Goal: Transaction & Acquisition: Purchase product/service

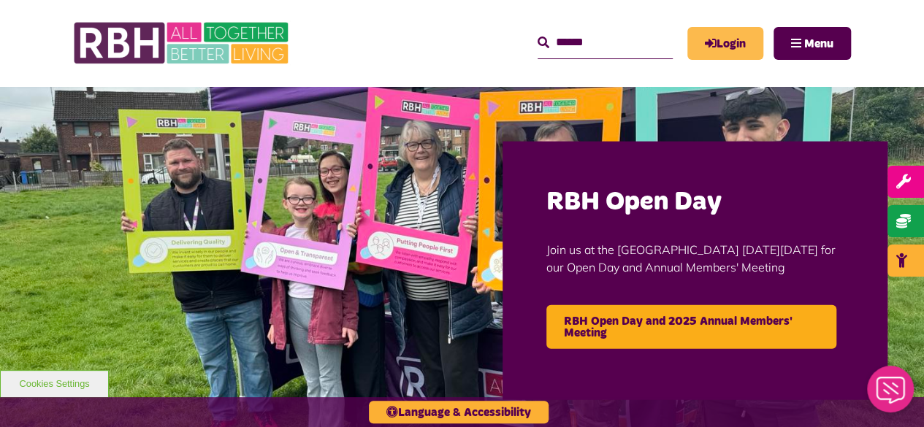
click at [701, 31] on link "Login" at bounding box center [726, 43] width 76 height 33
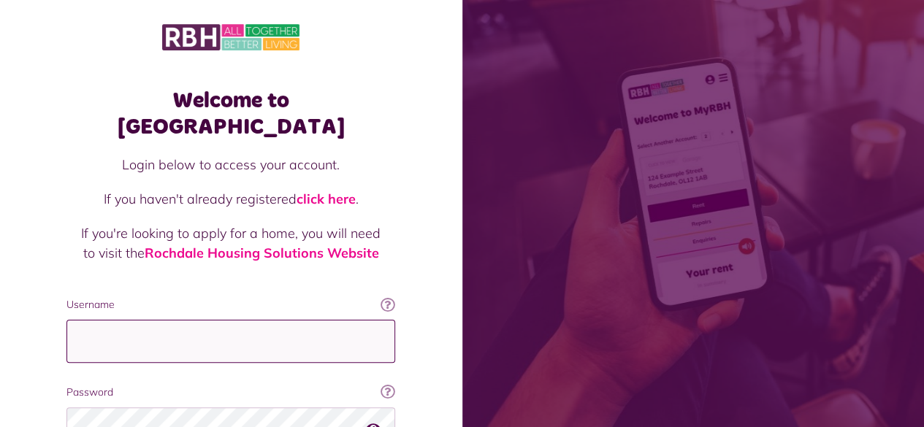
click at [284, 321] on input "Username" at bounding box center [230, 341] width 329 height 43
type input "**********"
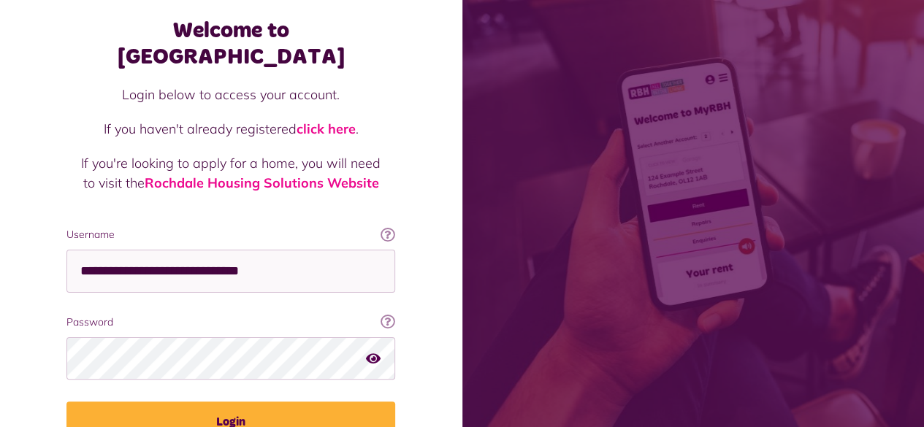
click at [209, 403] on button "Login" at bounding box center [230, 422] width 329 height 41
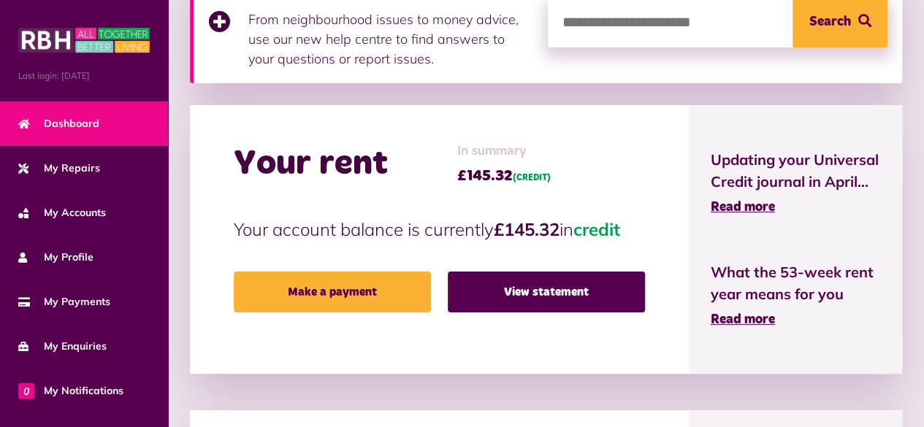
scroll to position [275, 0]
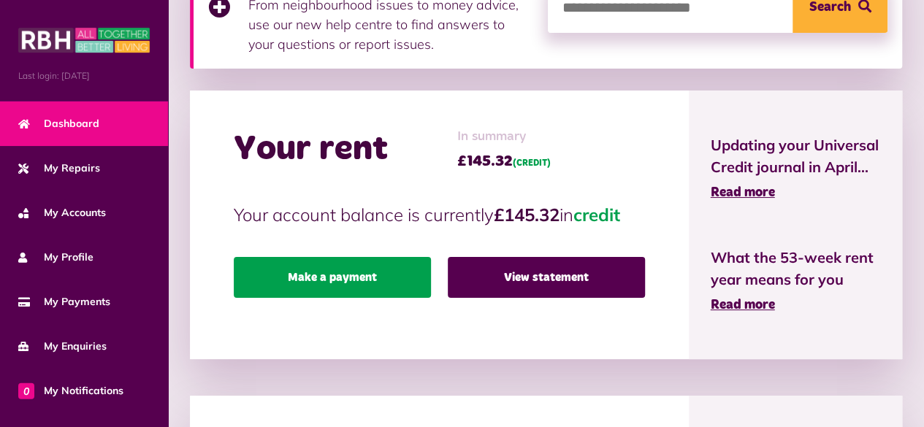
click at [389, 271] on link "Make a payment" at bounding box center [332, 277] width 197 height 41
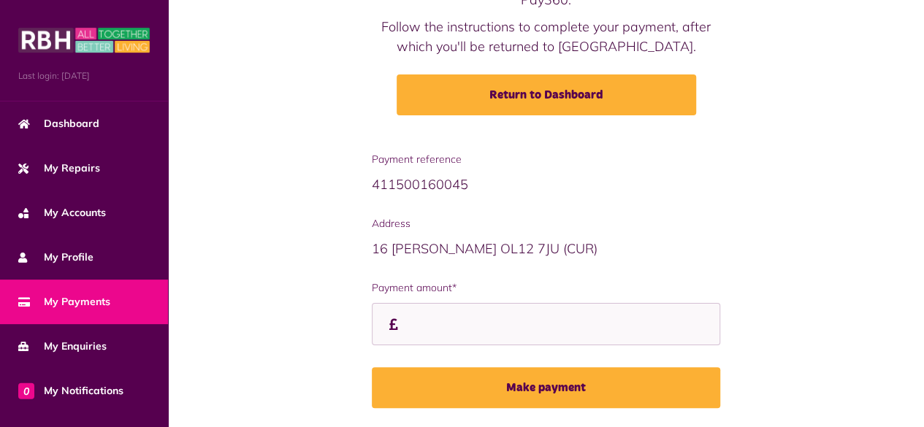
scroll to position [168, 0]
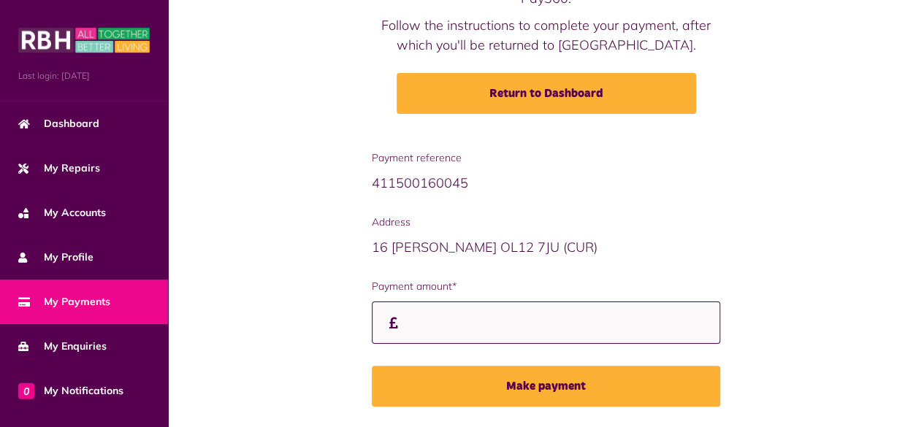
click at [441, 320] on input "Payment amount*" at bounding box center [546, 323] width 349 height 43
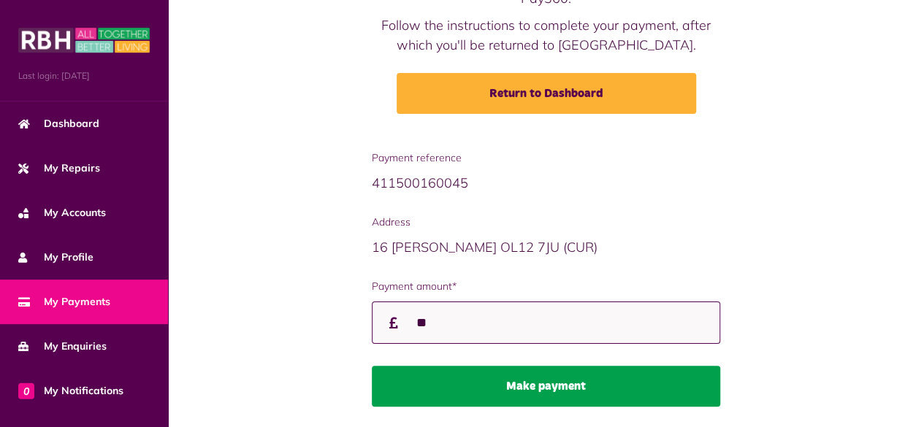
type input "**"
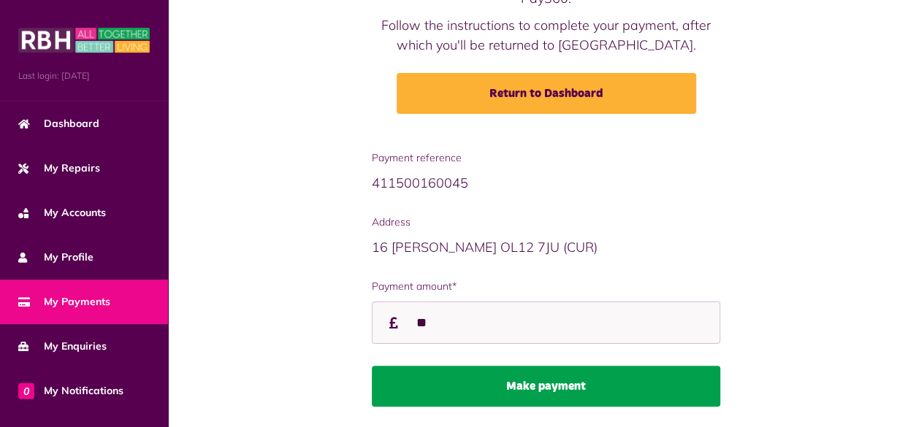
click at [473, 384] on button "Make payment" at bounding box center [546, 386] width 349 height 41
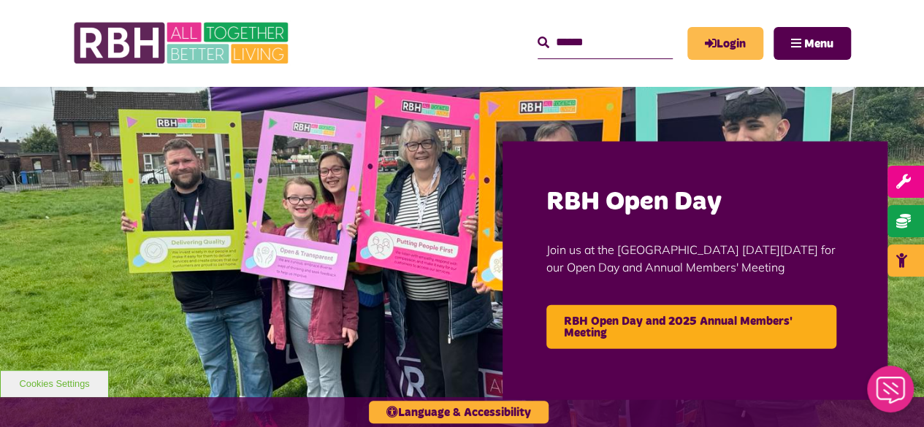
click at [723, 47] on link "Login" at bounding box center [726, 43] width 76 height 33
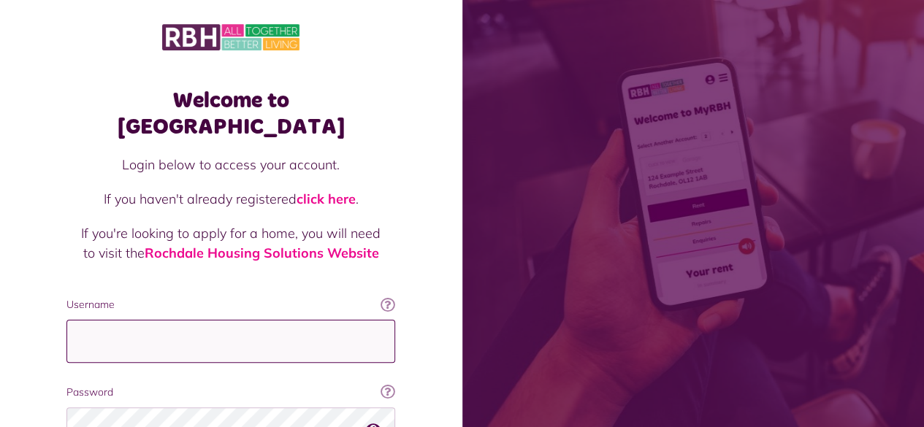
click at [171, 320] on input "Username" at bounding box center [230, 341] width 329 height 43
click at [171, 320] on input "*" at bounding box center [230, 341] width 329 height 43
type input "**********"
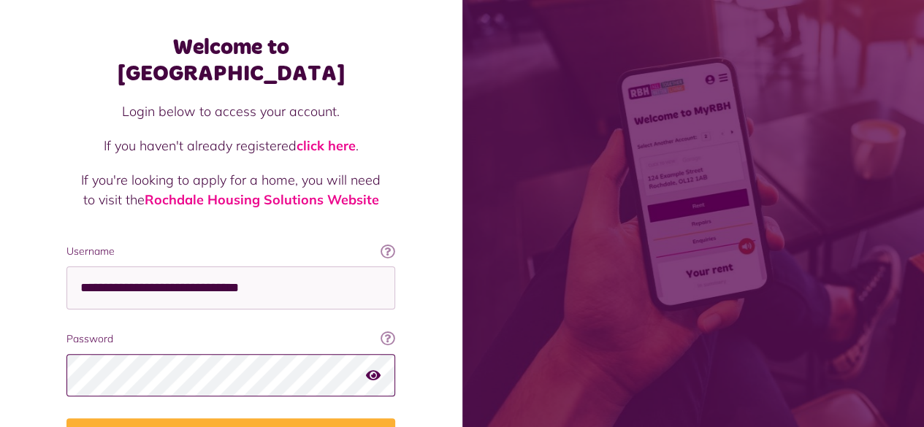
scroll to position [61, 0]
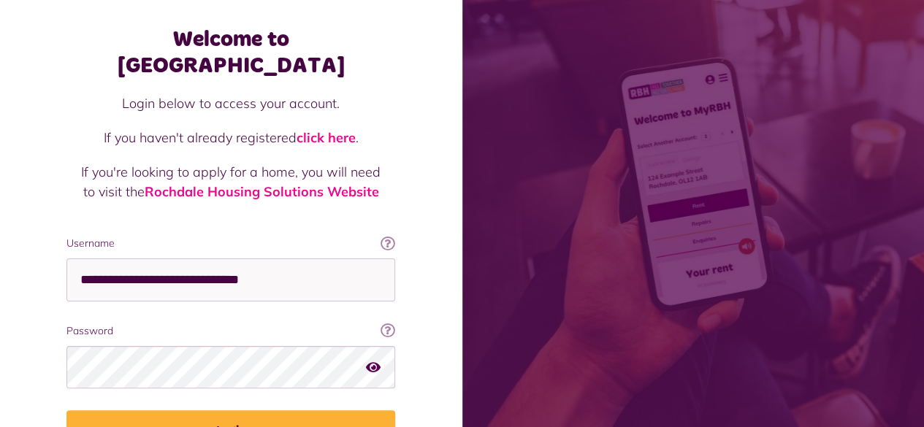
click at [162, 411] on button "Login" at bounding box center [230, 431] width 329 height 41
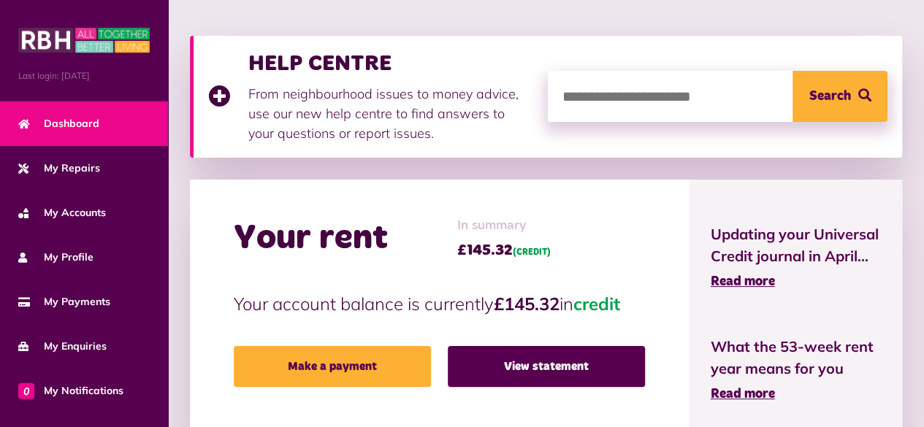
scroll to position [187, 0]
